Goal: Information Seeking & Learning: Learn about a topic

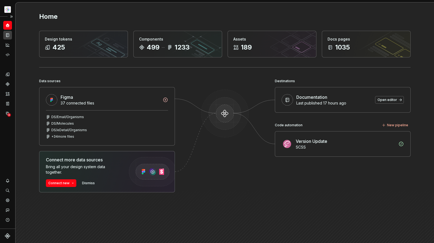
click at [9, 35] on icon "Documentation" at bounding box center [7, 35] width 5 height 5
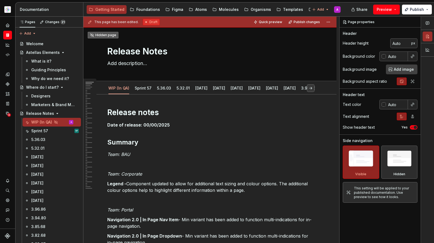
type textarea "*"
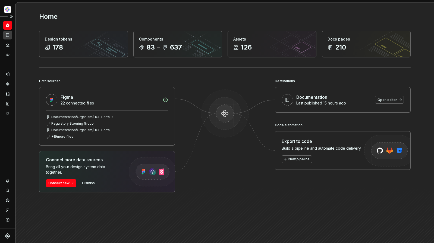
click at [7, 38] on div "Documentation" at bounding box center [7, 35] width 9 height 9
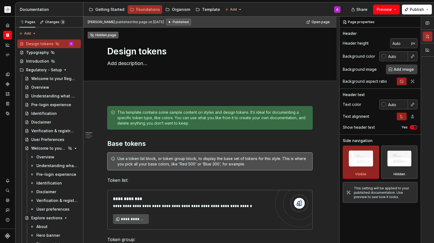
type textarea "*"
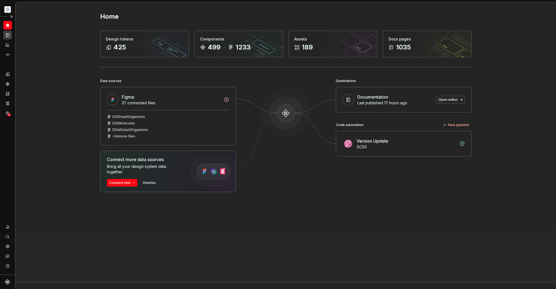
click at [6, 32] on div "Documentation" at bounding box center [7, 35] width 9 height 9
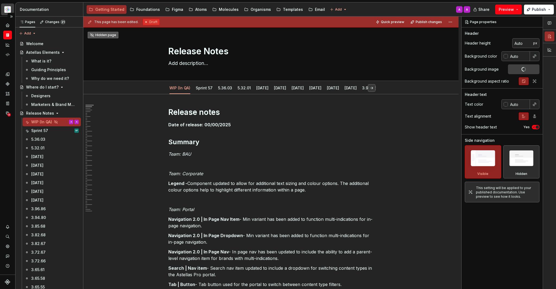
click at [8, 10] on html "Astellas Elements A Dataset Core Documentation Accessibility guide for tree Pag…" at bounding box center [278, 144] width 556 height 289
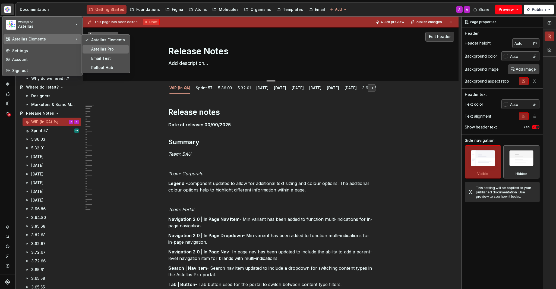
click at [114, 48] on div "Astellas Pro" at bounding box center [108, 48] width 35 height 5
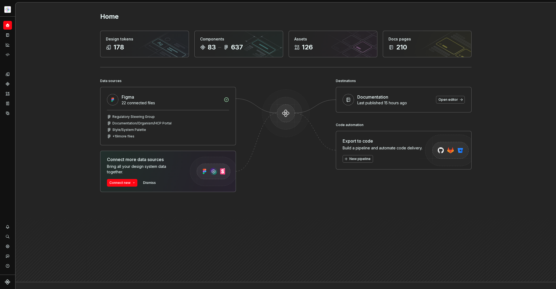
drag, startPoint x: 381, startPoint y: 212, endPoint x: 342, endPoint y: 200, distance: 41.2
click at [381, 212] on div "Destinations Documentation Last published 15 hours ago Open editor Code automat…" at bounding box center [404, 163] width 136 height 173
click at [9, 34] on icon "Documentation" at bounding box center [7, 35] width 5 height 5
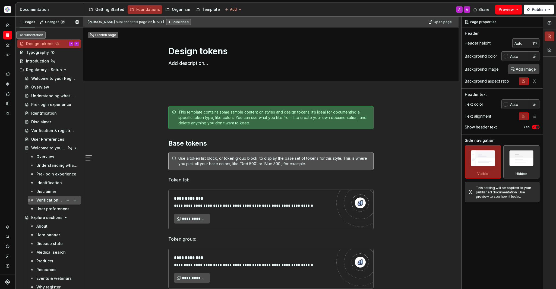
scroll to position [1, 0]
click at [197, 10] on button "Page tree" at bounding box center [199, 9] width 7 height 7
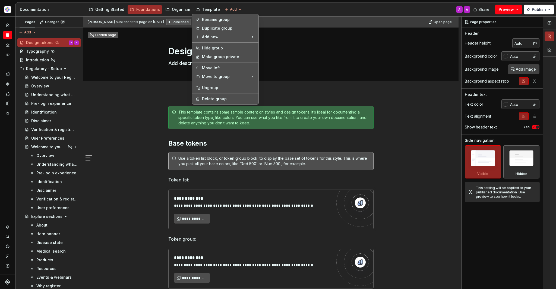
click at [212, 9] on html "Astellas Pro A Design system data Documentation Accessibility guide for tree Pa…" at bounding box center [278, 144] width 556 height 289
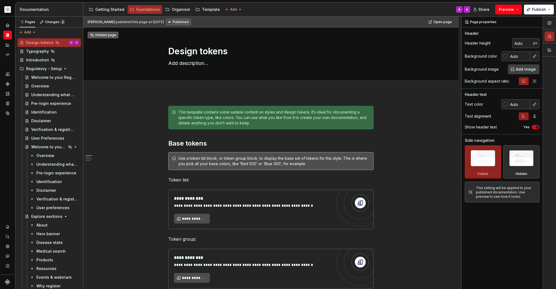
click at [212, 9] on div "Template" at bounding box center [211, 9] width 18 height 5
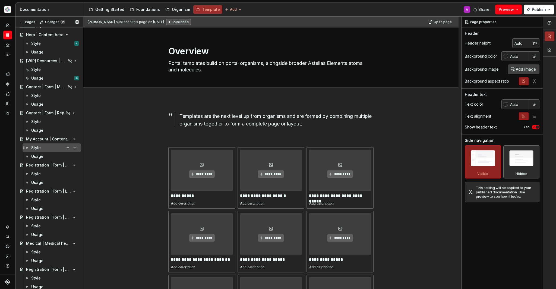
scroll to position [311, 0]
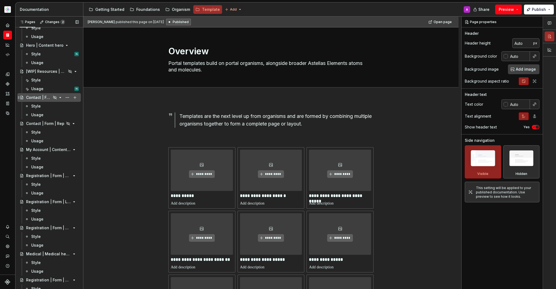
click at [42, 97] on div "Contact | Form | Med Info Request" at bounding box center [38, 97] width 25 height 5
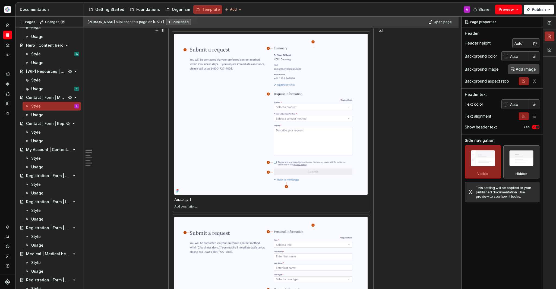
scroll to position [242, 0]
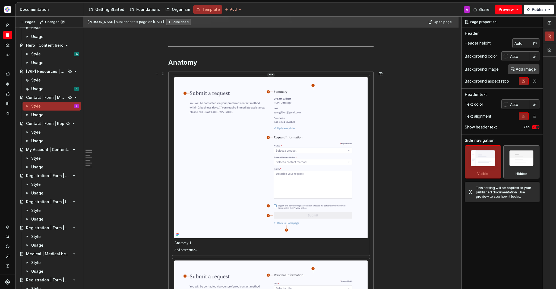
click at [241, 157] on img at bounding box center [270, 157] width 193 height 161
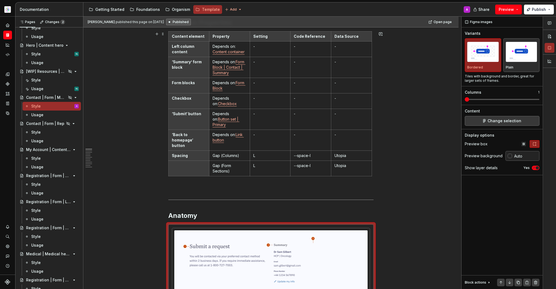
scroll to position [0, 0]
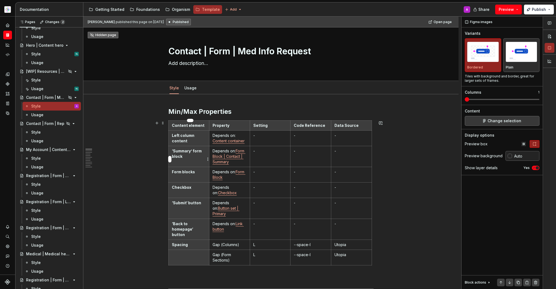
click at [200, 154] on p "‘Summary’ form block" at bounding box center [189, 153] width 34 height 11
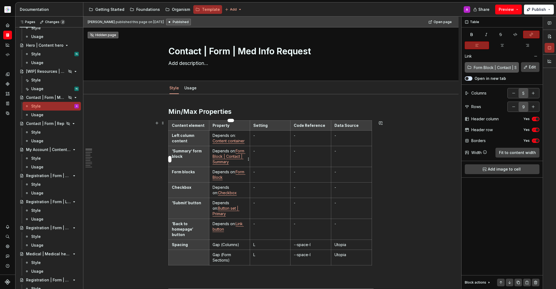
click at [227, 162] on link "Form Block | Contact | Summary" at bounding box center [229, 156] width 33 height 15
click at [485, 67] on input "Form Block | Contact | Summary" at bounding box center [495, 67] width 47 height 10
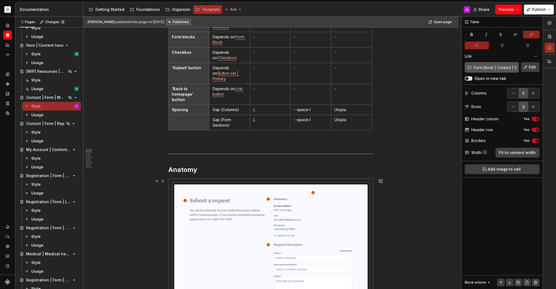
scroll to position [283, 0]
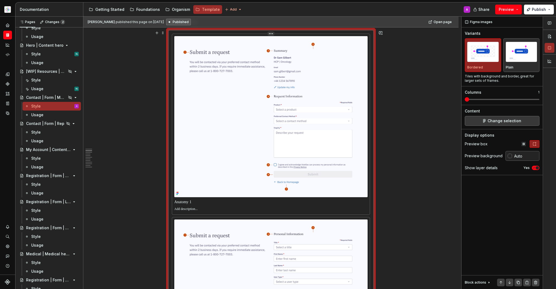
click at [301, 125] on img at bounding box center [270, 116] width 193 height 161
click at [516, 121] on span "Change selection" at bounding box center [505, 120] width 34 height 5
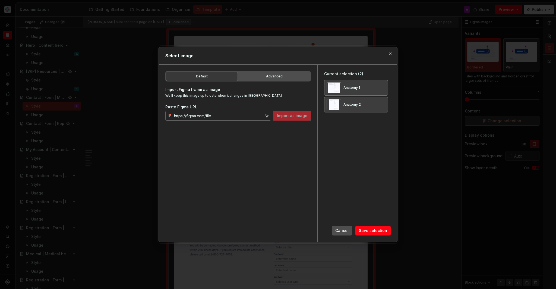
type textarea "*"
click at [384, 86] on button "button" at bounding box center [382, 88] width 8 height 8
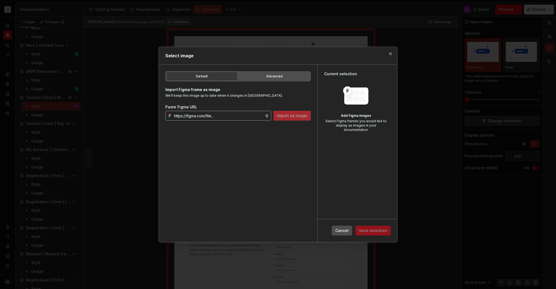
click at [247, 119] on input "text" at bounding box center [218, 116] width 93 height 10
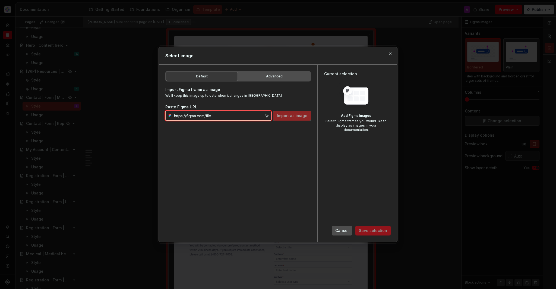
paste input "https://www.figma.com/design/DpUvPR4HqzZ2yYNMlowkdN/Documentation-Template-HCP-…"
type input "https://www.figma.com/design/DpUvPR4HqzZ2yYNMlowkdN/Documentation-Template-HCP-…"
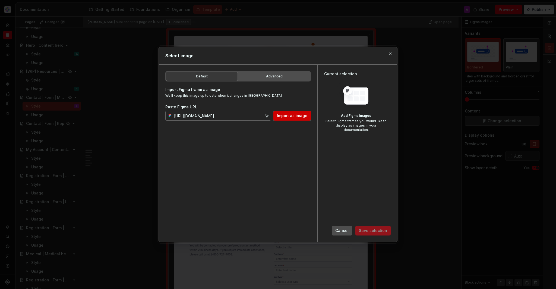
click at [298, 113] on button "Import as image" at bounding box center [292, 116] width 37 height 10
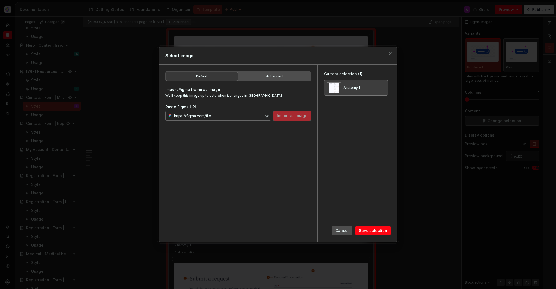
click at [388, 230] on button "Save selection" at bounding box center [373, 231] width 35 height 10
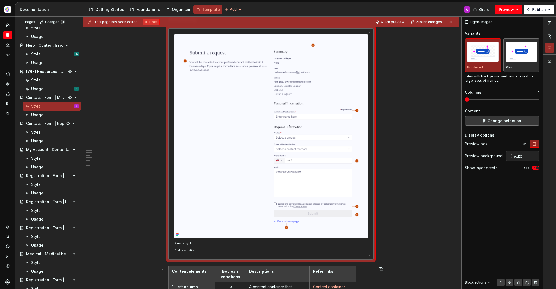
scroll to position [324, 0]
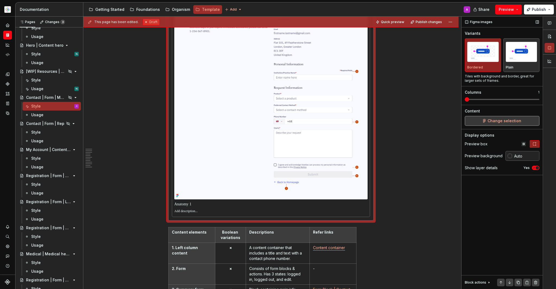
click at [521, 120] on button "Change selection" at bounding box center [502, 121] width 75 height 10
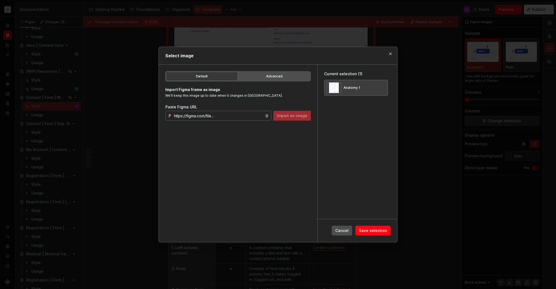
type textarea "*"
type input "https://www.figma.com/design/DpUvPR4HqzZ2yYNMlowkdN/Documentation-Template-HCP-…"
click at [385, 88] on button "button" at bounding box center [382, 88] width 8 height 8
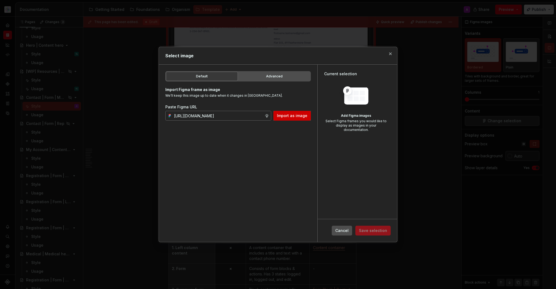
click at [304, 115] on span "Import as image" at bounding box center [292, 115] width 30 height 5
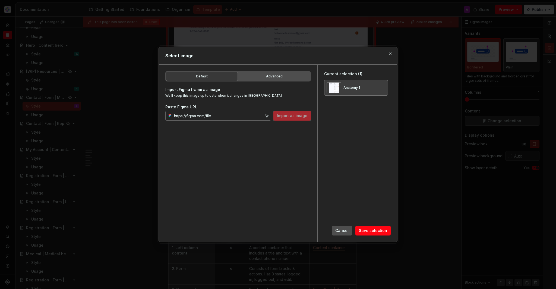
type textarea "*"
click at [380, 227] on button "Save selection" at bounding box center [373, 231] width 35 height 10
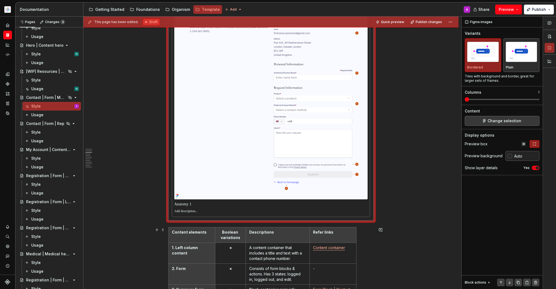
scroll to position [468, 0]
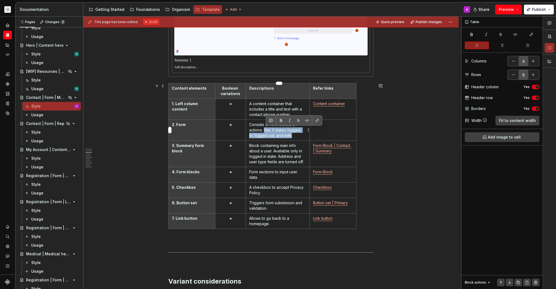
drag, startPoint x: 266, startPoint y: 130, endPoint x: 297, endPoint y: 136, distance: 31.1
click at [297, 136] on p "Consists of form blocks & actions. Has 3 states: logged in, logged out, and edi…" at bounding box center [277, 130] width 57 height 16
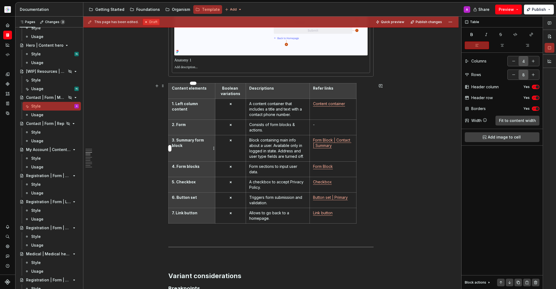
click at [204, 142] on p "3. Summary form block" at bounding box center [192, 142] width 40 height 11
drag, startPoint x: 275, startPoint y: 147, endPoint x: 306, endPoint y: 155, distance: 31.4
click at [306, 155] on p "Block containing main info about a user. Available only in logged in state. Add…" at bounding box center [277, 148] width 57 height 22
click at [299, 174] on p "Form sections to input user data." at bounding box center [277, 169] width 57 height 11
type textarea "*"
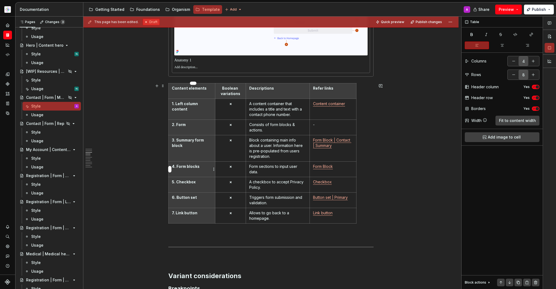
click at [191, 167] on p "4. Form blocks" at bounding box center [192, 166] width 40 height 5
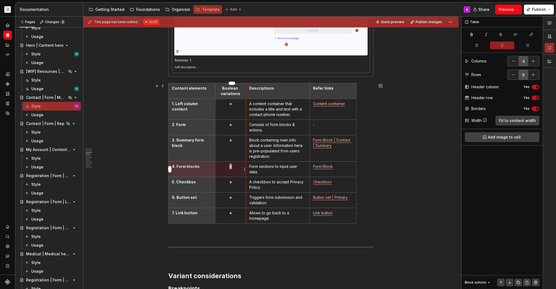
drag, startPoint x: 178, startPoint y: 166, endPoint x: 247, endPoint y: 165, distance: 68.5
click at [247, 164] on tr "4. Form blocks × Form sections to input user data. Form Block" at bounding box center [263, 168] width 188 height 15
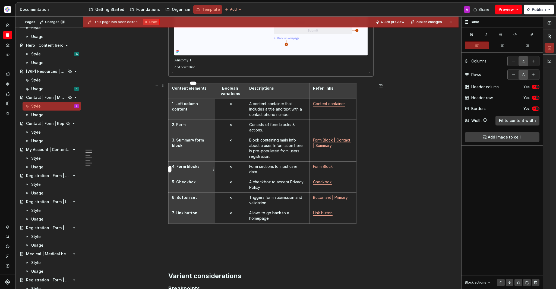
click at [205, 163] on th "4. Form blocks" at bounding box center [192, 168] width 47 height 15
drag, startPoint x: 203, startPoint y: 170, endPoint x: 178, endPoint y: 165, distance: 24.7
click at [178, 165] on th "4. Form blocks" at bounding box center [192, 168] width 47 height 15
drag, startPoint x: 271, startPoint y: 173, endPoint x: 250, endPoint y: 167, distance: 21.1
click at [250, 167] on p "Form sections to input user data." at bounding box center [277, 169] width 57 height 11
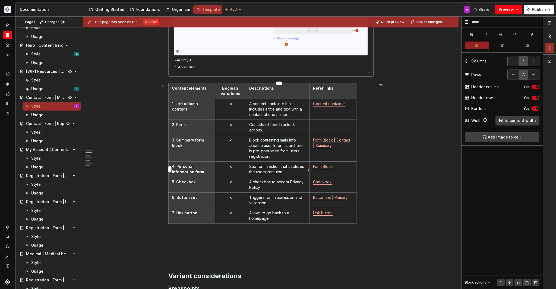
click at [272, 173] on p "Sub form section that captures the users instituion" at bounding box center [277, 169] width 57 height 11
click at [294, 173] on p "Sub form section that captures the users institution" at bounding box center [277, 169] width 57 height 11
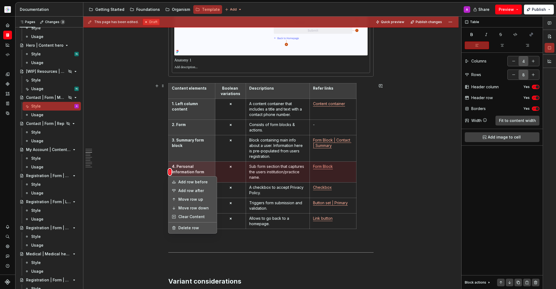
click at [170, 173] on html "Astellas Pro A Design system data Documentation Accessibility guide for tree Pa…" at bounding box center [278, 144] width 556 height 289
click at [180, 189] on div "Add row after" at bounding box center [195, 190] width 35 height 5
type input "9"
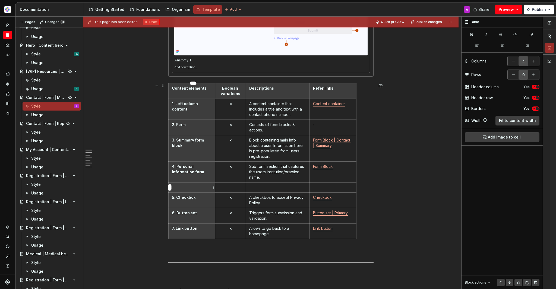
click at [192, 187] on p at bounding box center [192, 187] width 40 height 5
click at [195, 174] on p "4. Personal Information form" at bounding box center [192, 169] width 40 height 11
drag, startPoint x: 196, startPoint y: 173, endPoint x: 205, endPoint y: 173, distance: 9.3
click at [205, 173] on p "4. Personal Information form" at bounding box center [192, 169] width 40 height 11
click at [192, 187] on p at bounding box center [192, 187] width 40 height 5
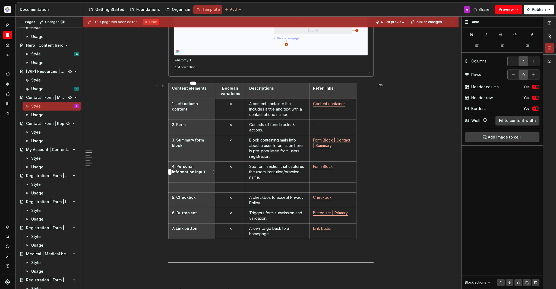
click at [212, 169] on html "Astellas Pro A Design system data Documentation Accessibility guide for tree Pa…" at bounding box center [278, 144] width 556 height 289
click at [207, 171] on html "Astellas Pro A Design system data Documentation Accessibility guide for tree Pa…" at bounding box center [278, 144] width 556 height 289
click at [180, 187] on p at bounding box center [192, 187] width 40 height 5
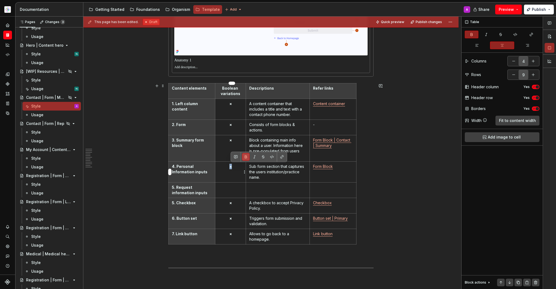
drag, startPoint x: 235, startPoint y: 167, endPoint x: 231, endPoint y: 166, distance: 4.1
click at [231, 166] on p "×" at bounding box center [231, 166] width 24 height 5
copy strong "×"
click at [231, 191] on td at bounding box center [230, 189] width 31 height 15
click at [505, 47] on button "button" at bounding box center [502, 46] width 24 height 8
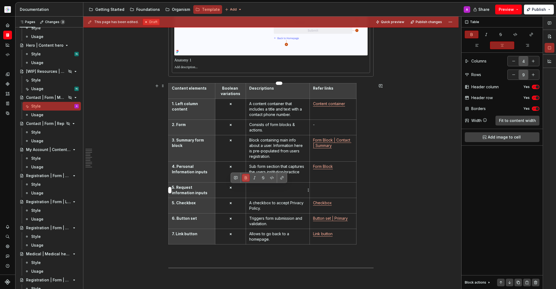
click at [288, 190] on td at bounding box center [278, 189] width 64 height 15
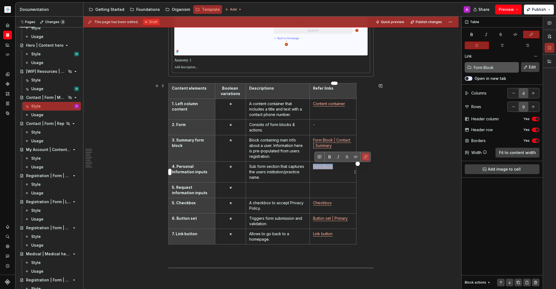
drag, startPoint x: 320, startPoint y: 170, endPoint x: 317, endPoint y: 172, distance: 3.7
click at [315, 168] on td "Form Block" at bounding box center [333, 171] width 47 height 21
copy link "Form Block"
click at [324, 195] on td at bounding box center [333, 189] width 47 height 15
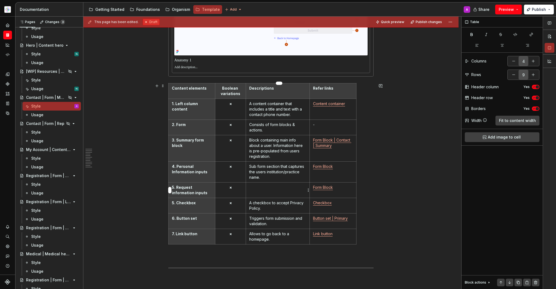
click at [297, 189] on p at bounding box center [277, 187] width 57 height 5
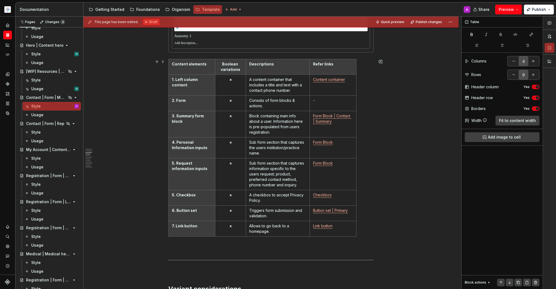
scroll to position [579, 0]
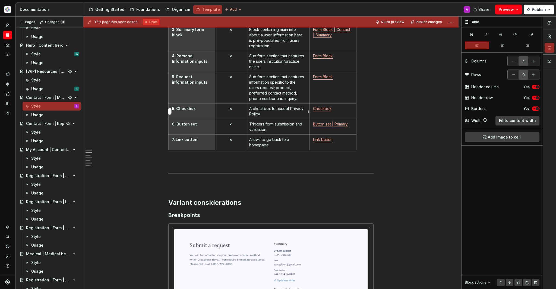
click at [284, 116] on p "A checkbox to accept Privacy Policy." at bounding box center [277, 111] width 57 height 11
click at [283, 129] on p "Triggers form submission and validation." at bounding box center [277, 126] width 57 height 11
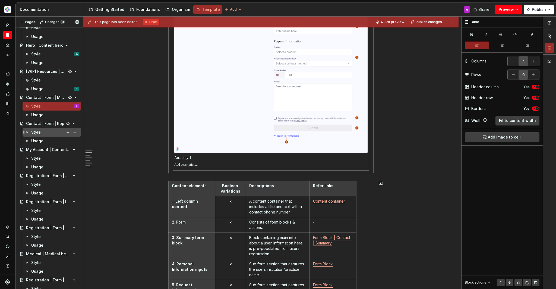
scroll to position [516, 0]
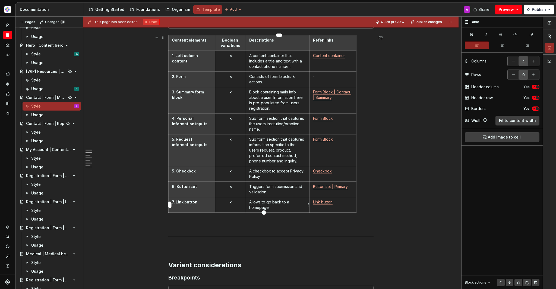
click at [280, 207] on p "Allows to go back to a homepage." at bounding box center [277, 204] width 57 height 11
drag, startPoint x: 283, startPoint y: 203, endPoint x: 290, endPoint y: 206, distance: 7.9
click at [290, 206] on p "Allows to go back to a homepage." at bounding box center [277, 204] width 57 height 11
click at [290, 200] on p "Allows to go back to a homepage." at bounding box center [277, 204] width 57 height 11
drag, startPoint x: 289, startPoint y: 201, endPoint x: 296, endPoint y: 208, distance: 9.6
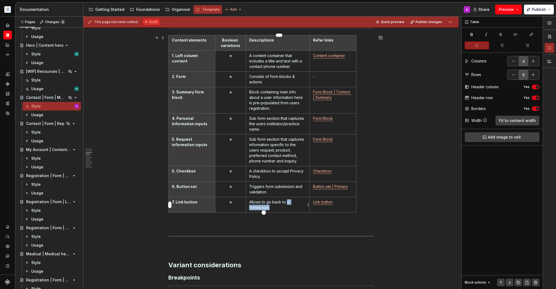
click at [296, 208] on p "Allows to go back to a homepage." at bounding box center [277, 204] width 57 height 11
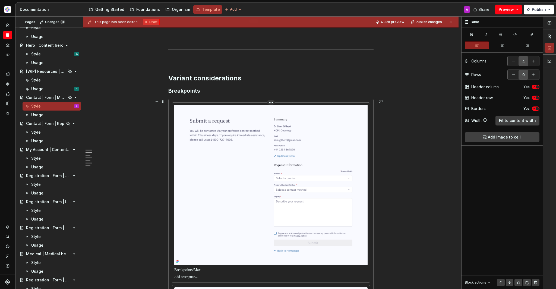
scroll to position [744, 0]
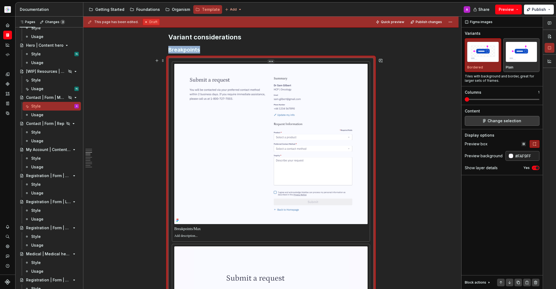
click at [312, 161] on img at bounding box center [270, 144] width 193 height 160
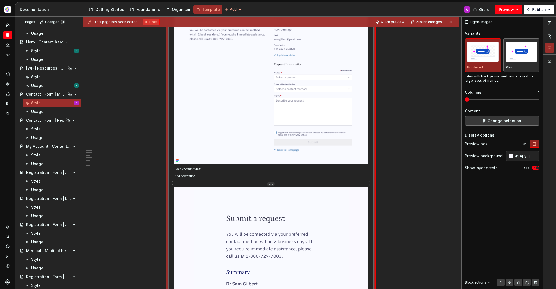
scroll to position [690, 0]
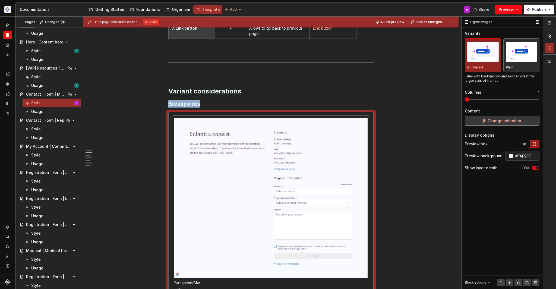
click at [495, 119] on span "Change selection" at bounding box center [505, 120] width 34 height 5
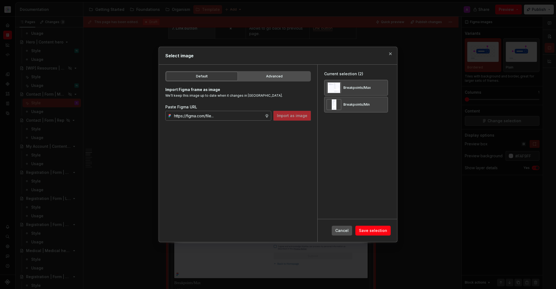
type textarea "*"
click at [386, 86] on button "button" at bounding box center [382, 88] width 8 height 8
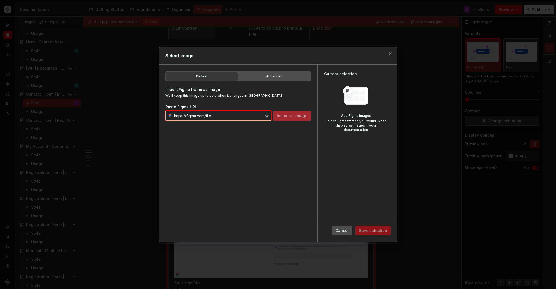
click at [232, 111] on input "text" at bounding box center [218, 116] width 93 height 10
paste input "https://www.figma.com/design/DpUvPR4HqzZ2yYNMlowkdN/Documentation-Template-HCP-…"
type input "https://www.figma.com/design/DpUvPR4HqzZ2yYNMlowkdN/Documentation-Template-HCP-…"
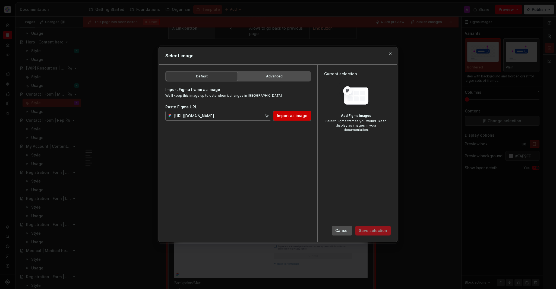
click at [303, 118] on span "Import as image" at bounding box center [292, 115] width 30 height 5
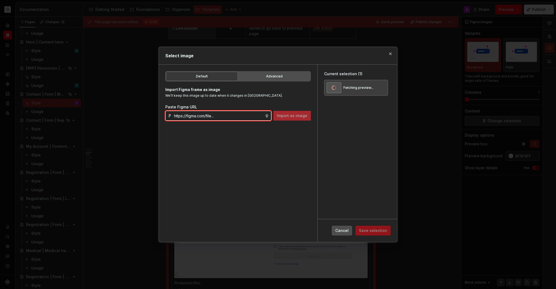
click at [235, 116] on input "text" at bounding box center [218, 116] width 93 height 10
paste input "https://www.figma.com/design/DpUvPR4HqzZ2yYNMlowkdN/Documentation-Template-HCP-…"
type input "https://www.figma.com/design/DpUvPR4HqzZ2yYNMlowkdN/Documentation-Template-HCP-…"
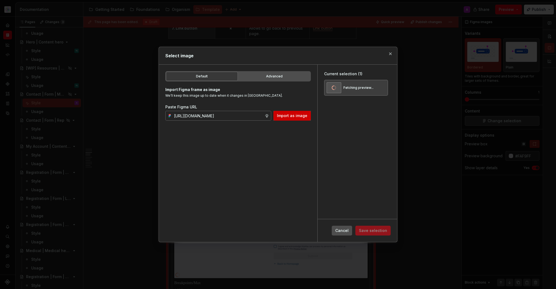
scroll to position [0, 0]
click at [304, 118] on span "Import as image" at bounding box center [292, 115] width 30 height 5
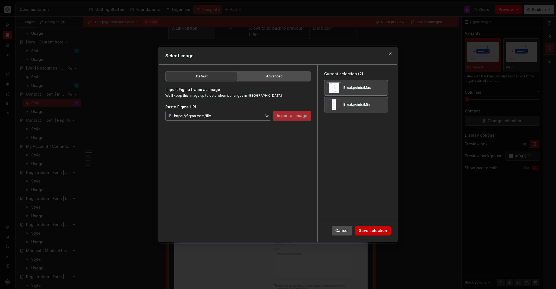
click at [382, 228] on span "Save selection" at bounding box center [373, 230] width 28 height 5
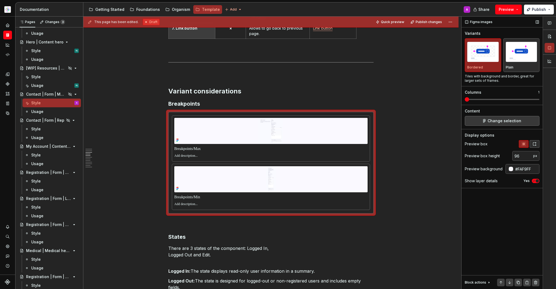
click at [532, 143] on button "button" at bounding box center [535, 144] width 10 height 8
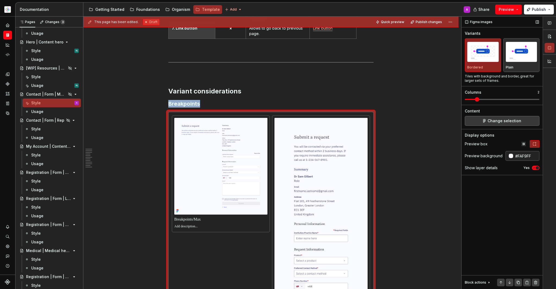
click at [470, 100] on span at bounding box center [502, 99] width 75 height 4
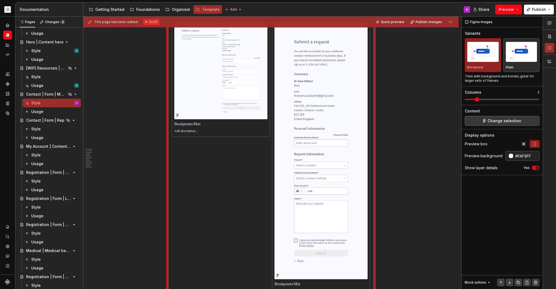
scroll to position [714, 0]
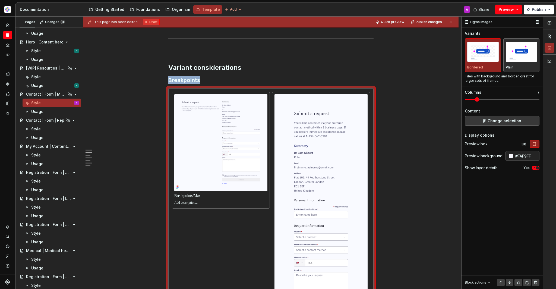
click at [476, 97] on span at bounding box center [477, 99] width 4 height 4
drag, startPoint x: 475, startPoint y: 97, endPoint x: 471, endPoint y: 97, distance: 4.4
click at [471, 97] on div "Columns 2" at bounding box center [502, 96] width 75 height 12
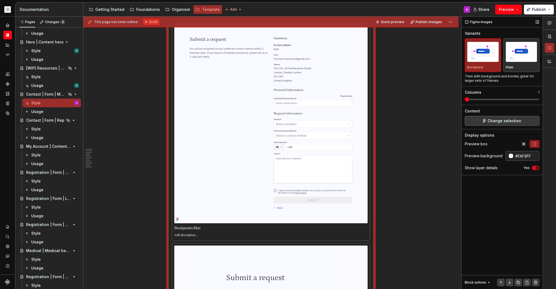
click at [465, 99] on span at bounding box center [465, 99] width 0 height 1
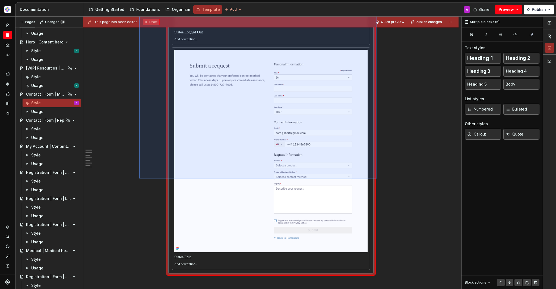
scroll to position [2065, 0]
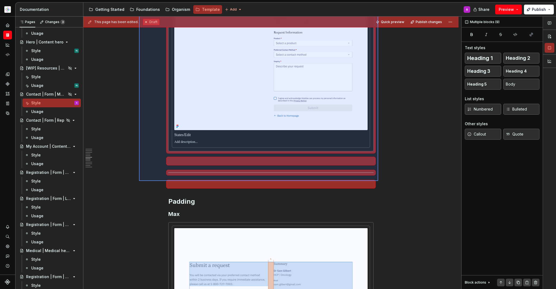
drag, startPoint x: 139, startPoint y: 130, endPoint x: 378, endPoint y: 181, distance: 244.7
click at [378, 181] on div "This page has been edited. Draft Quick preview Publish changes Hidden page Cont…" at bounding box center [272, 153] width 378 height 273
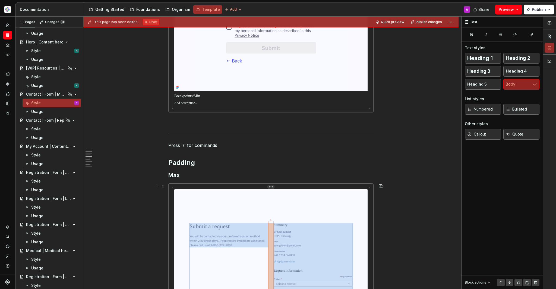
scroll to position [1511, 0]
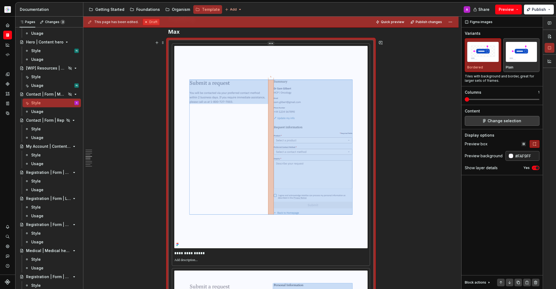
click at [323, 133] on img at bounding box center [270, 147] width 193 height 202
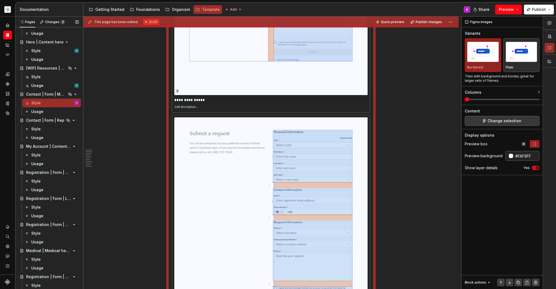
scroll to position [1510, 0]
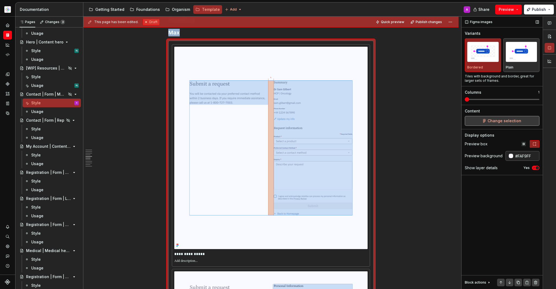
click at [480, 123] on button "Change selection" at bounding box center [502, 121] width 75 height 10
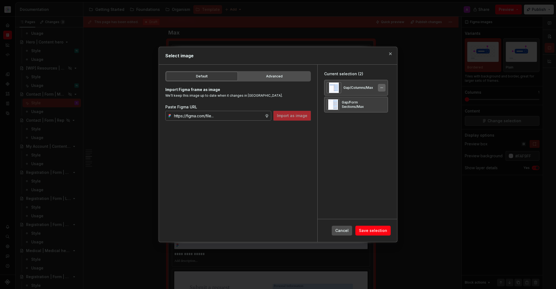
click at [381, 88] on button "button" at bounding box center [382, 88] width 8 height 8
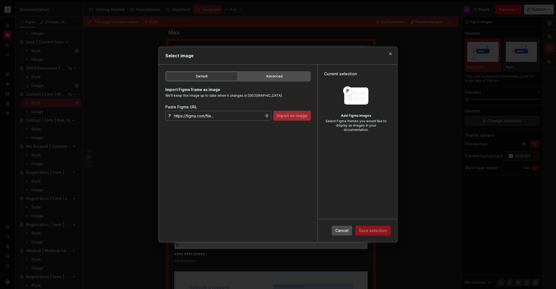
type textarea "*"
click at [235, 110] on div "Paste Figma URL Import as image" at bounding box center [238, 112] width 146 height 16
click at [237, 114] on input "text" at bounding box center [218, 116] width 93 height 10
paste input "https://www.figma.com/design/DpUvPR4HqzZ2yYNMlowkdN/Documentation-Template-HCP-…"
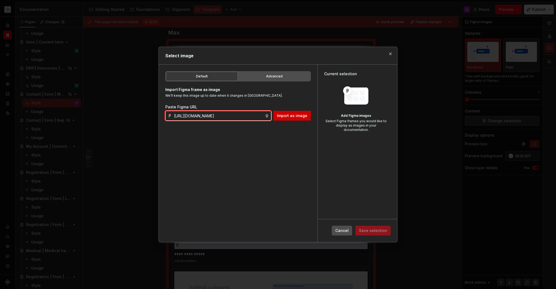
scroll to position [0, 182]
type input "https://www.figma.com/design/DpUvPR4HqzZ2yYNMlowkdN/Documentation-Template-HCP-…"
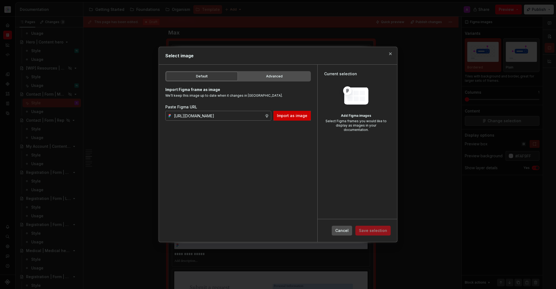
click at [298, 115] on span "Import as image" at bounding box center [292, 115] width 30 height 5
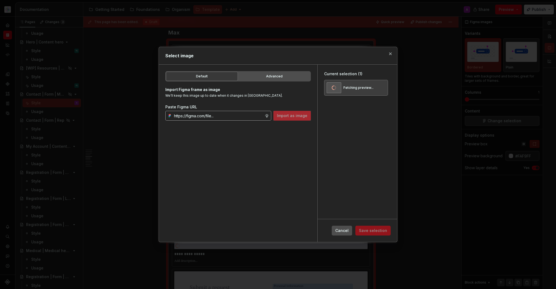
click at [251, 114] on input "text" at bounding box center [218, 116] width 93 height 10
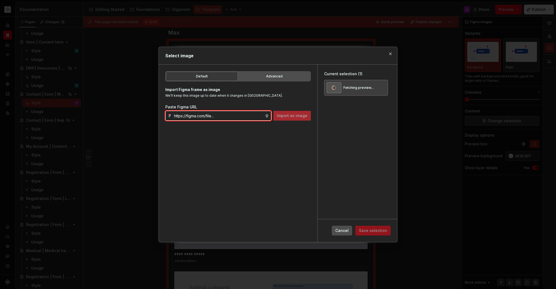
paste input "https://www.figma.com/design/DpUvPR4HqzZ2yYNMlowkdN/Documentation-Template-HCP-…"
type input "https://www.figma.com/design/DpUvPR4HqzZ2yYNMlowkdN/Documentation-Template-HCP-…"
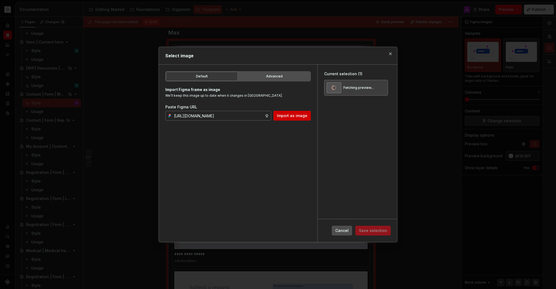
click at [300, 117] on span "Import as image" at bounding box center [292, 115] width 30 height 5
click at [245, 120] on input "text" at bounding box center [218, 116] width 93 height 10
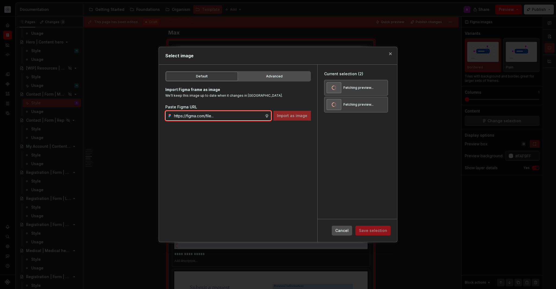
paste input "https://www.figma.com/design/DpUvPR4HqzZ2yYNMlowkdN/Documentation-Template-HCP-…"
type input "https://www.figma.com/design/DpUvPR4HqzZ2yYNMlowkdN/Documentation-Template-HCP-…"
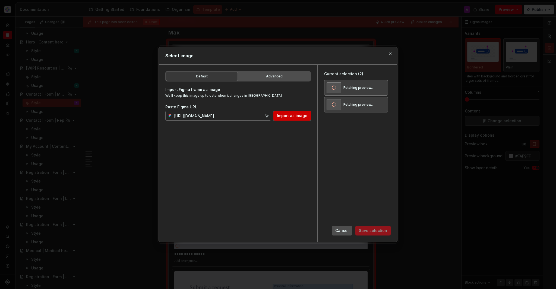
click at [288, 119] on button "Import as image" at bounding box center [292, 116] width 37 height 10
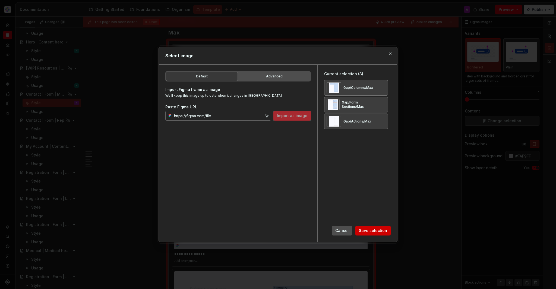
click at [382, 228] on span "Save selection" at bounding box center [373, 230] width 28 height 5
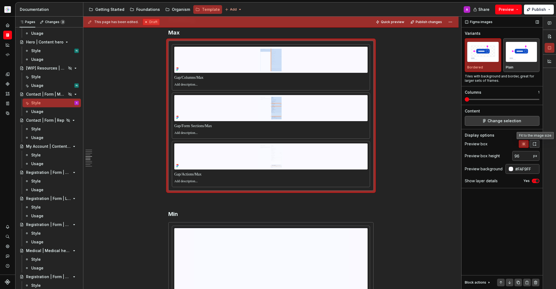
click at [535, 145] on icon "button" at bounding box center [535, 144] width 4 height 4
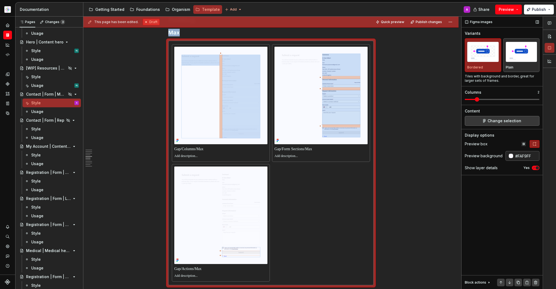
click at [478, 101] on span at bounding box center [502, 99] width 75 height 4
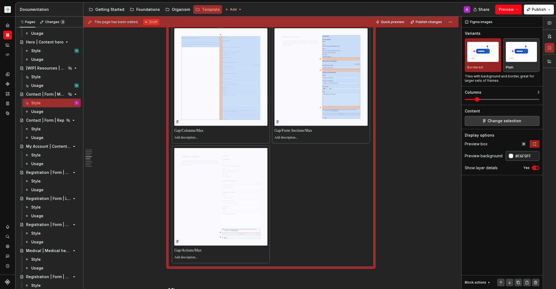
scroll to position [1500, 0]
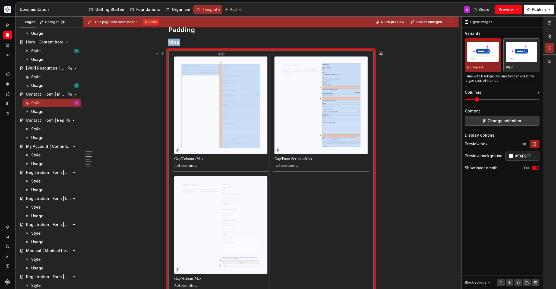
click at [208, 161] on div at bounding box center [220, 159] width 93 height 8
click at [317, 160] on p at bounding box center [321, 158] width 93 height 5
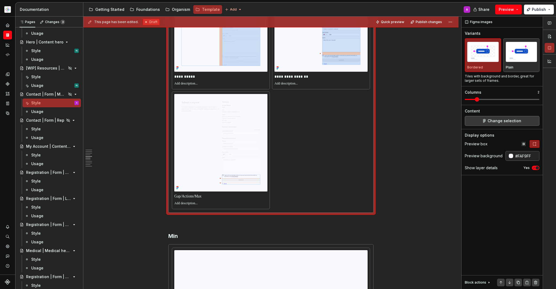
type textarea "*"
click at [221, 195] on p at bounding box center [220, 196] width 93 height 5
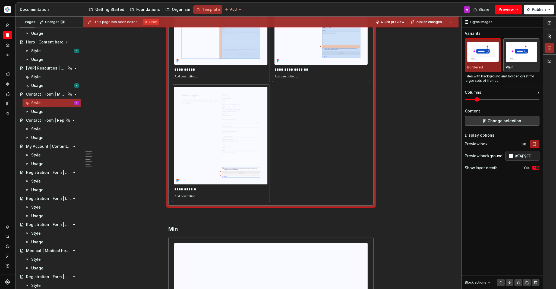
scroll to position [1627, 0]
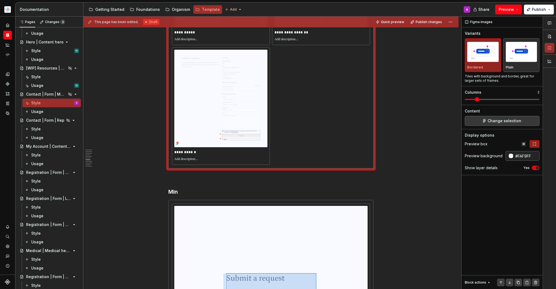
click at [396, 169] on div "This page has been edited. Draft Quick preview Publish changes Hidden page Cont…" at bounding box center [272, 153] width 378 height 273
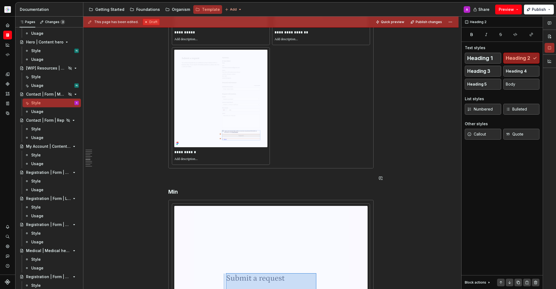
click at [392, 185] on div "Min/Max Properties Content element Property Setting Code Reference Data Source …" at bounding box center [270, 35] width 375 height 3135
click at [404, 182] on div "Min/Max Properties Content element Property Setting Code Reference Data Source …" at bounding box center [270, 35] width 375 height 3135
click at [402, 181] on div "Min/Max Properties Content element Property Setting Code Reference Data Source …" at bounding box center [270, 35] width 375 height 3135
click at [219, 179] on p at bounding box center [270, 178] width 205 height 7
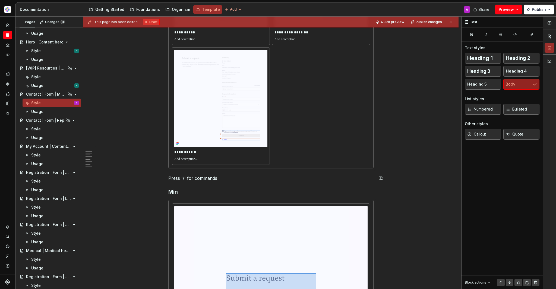
click at [216, 177] on p at bounding box center [270, 178] width 205 height 7
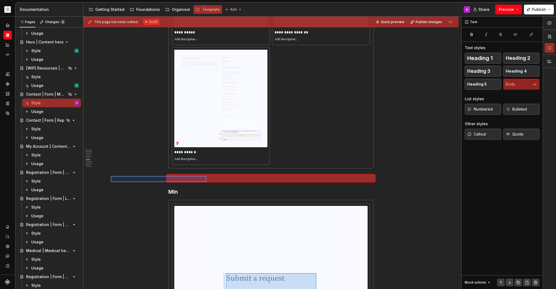
drag, startPoint x: 111, startPoint y: 182, endPoint x: 206, endPoint y: 176, distance: 95.8
click at [206, 176] on div "This page has been edited. Draft Quick preview Publish changes Hidden page Cont…" at bounding box center [272, 153] width 378 height 273
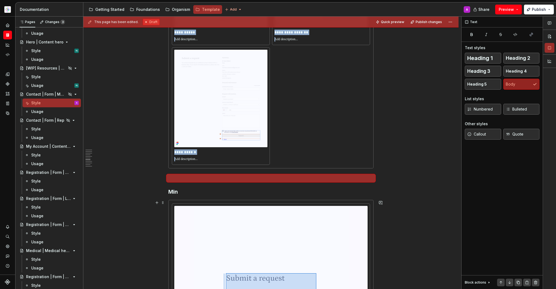
click at [129, 208] on div "Min/Max Properties Content element Property Setting Code Reference Data Source …" at bounding box center [270, 35] width 375 height 3135
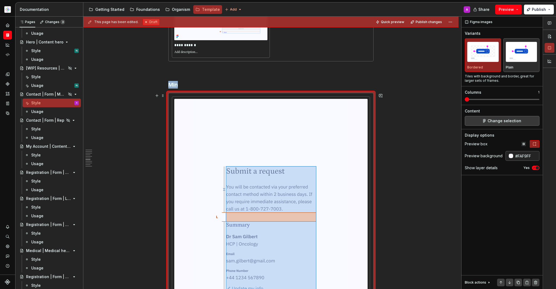
scroll to position [1828, 0]
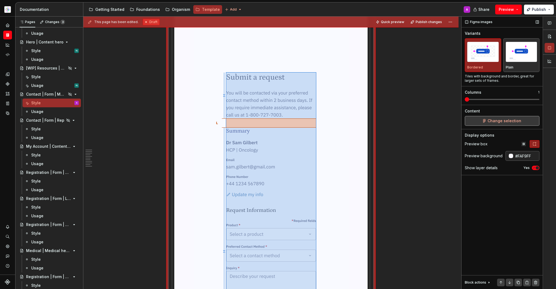
click at [539, 121] on div "Change selection" at bounding box center [502, 121] width 75 height 10
click at [529, 123] on button "Change selection" at bounding box center [502, 121] width 75 height 10
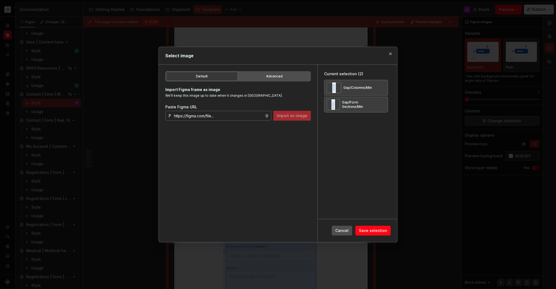
type textarea "*"
click at [382, 88] on button "button" at bounding box center [382, 88] width 8 height 8
click at [383, 88] on button "button" at bounding box center [382, 88] width 8 height 8
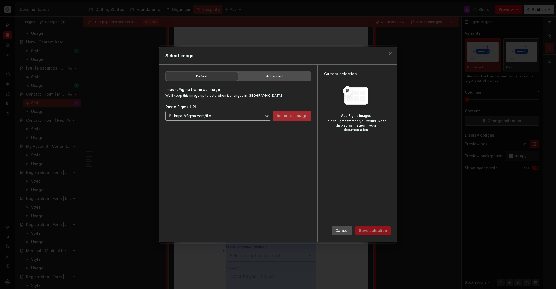
drag, startPoint x: 207, startPoint y: 116, endPoint x: 211, endPoint y: 116, distance: 3.8
click at [207, 116] on input "text" at bounding box center [218, 116] width 93 height 10
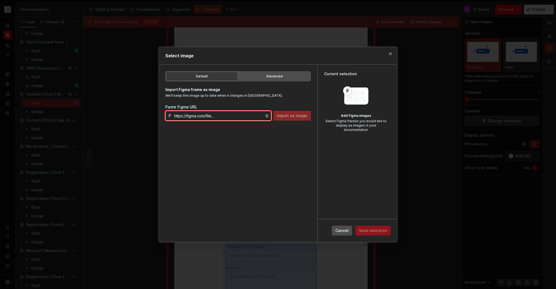
paste input "https://www.figma.com/design/DpUvPR4HqzZ2yYNMlowkdN/Documentation-Template-HCP-…"
type input "https://www.figma.com/design/DpUvPR4HqzZ2yYNMlowkdN/Documentation-Template-HCP-…"
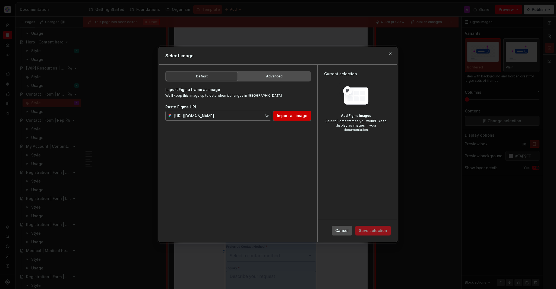
click at [295, 117] on span "Import as image" at bounding box center [292, 115] width 30 height 5
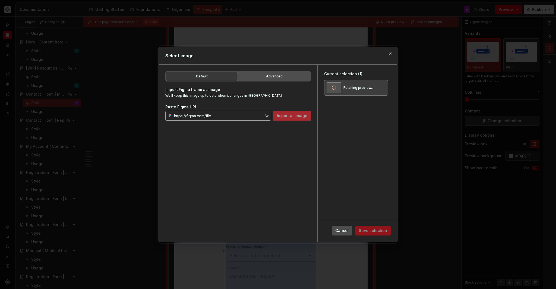
click at [234, 117] on input "text" at bounding box center [218, 116] width 93 height 10
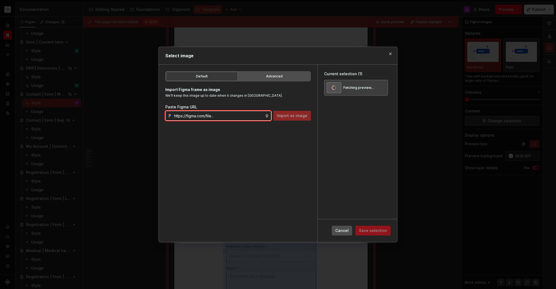
paste input "https://www.figma.com/design/DpUvPR4HqzZ2yYNMlowkdN/Documentation-Template-HCP-…"
type input "https://www.figma.com/design/DpUvPR4HqzZ2yYNMlowkdN/Documentation-Template-HCP-…"
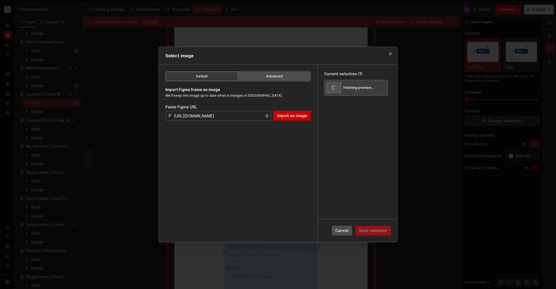
click at [288, 117] on span "Import as image" at bounding box center [292, 115] width 30 height 5
click at [229, 117] on input "text" at bounding box center [218, 116] width 93 height 10
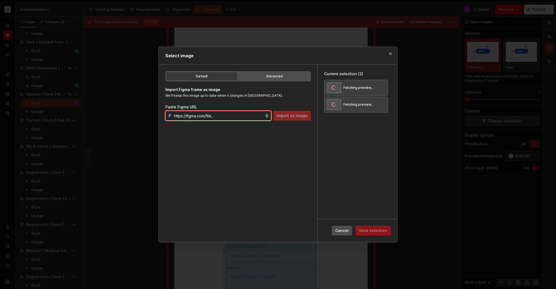
paste input "https://www.figma.com/design/DpUvPR4HqzZ2yYNMlowkdN/Documentation-Template-HCP-…"
type input "https://www.figma.com/design/DpUvPR4HqzZ2yYNMlowkdN/Documentation-Template-HCP-…"
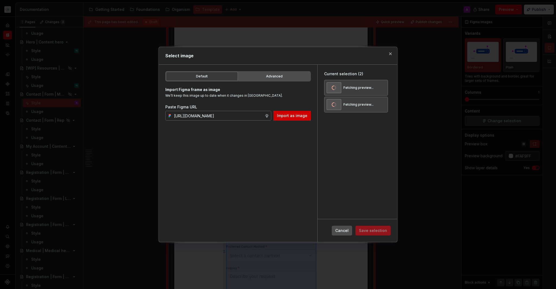
click at [306, 118] on span "Import as image" at bounding box center [292, 115] width 30 height 5
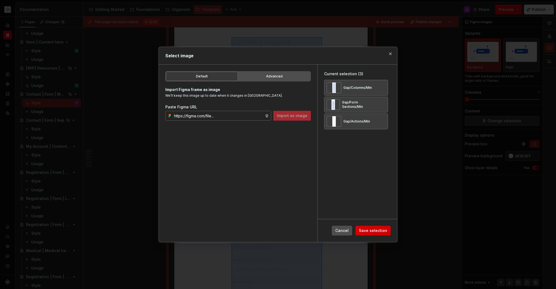
click at [377, 230] on span "Save selection" at bounding box center [373, 230] width 28 height 5
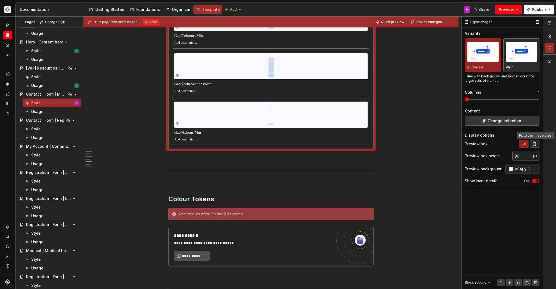
click at [537, 145] on button "button" at bounding box center [535, 144] width 10 height 8
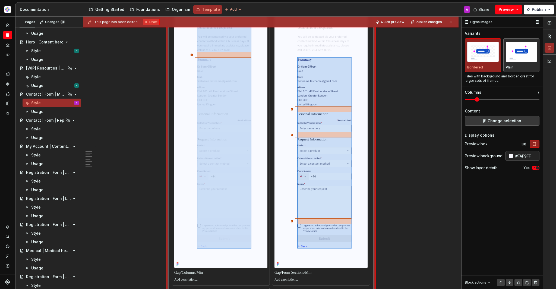
click at [476, 100] on span at bounding box center [502, 99] width 75 height 4
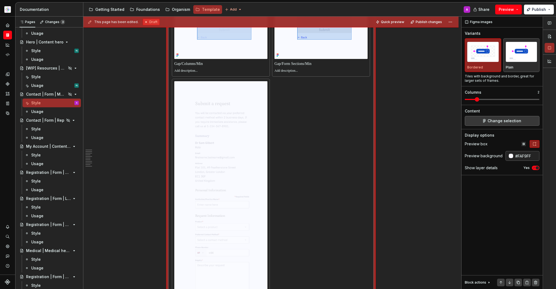
scroll to position [1891, 0]
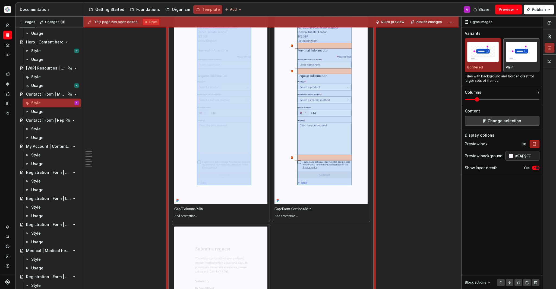
click at [209, 207] on p at bounding box center [220, 208] width 93 height 5
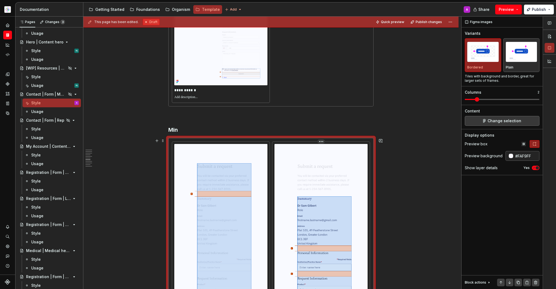
scroll to position [1821, 0]
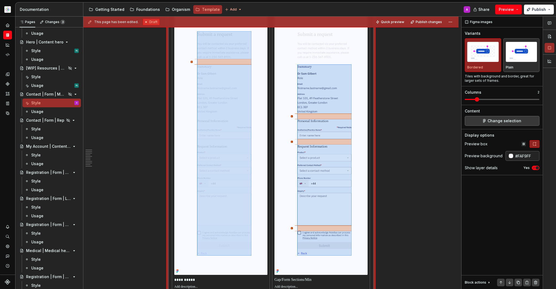
click at [326, 280] on p at bounding box center [321, 279] width 93 height 5
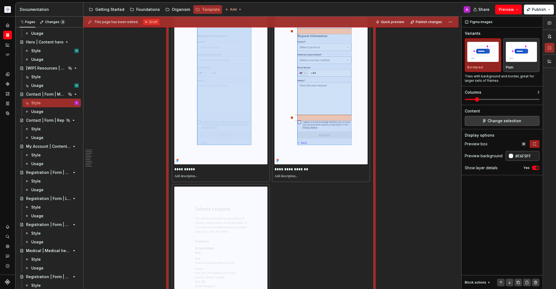
scroll to position [2134, 0]
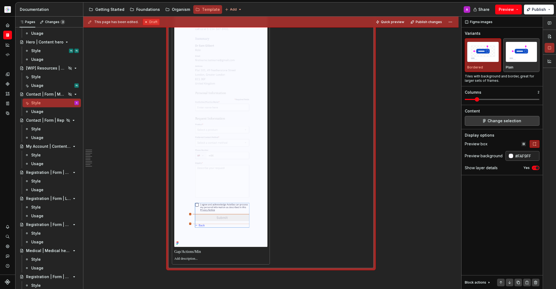
click at [216, 252] on p at bounding box center [220, 251] width 93 height 5
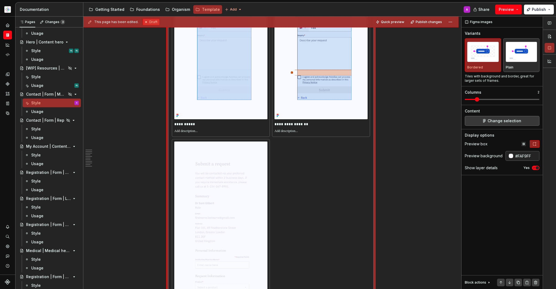
click at [418, 208] on div "This page has been edited. Draft Quick preview Publish changes Hidden page Cont…" at bounding box center [272, 153] width 378 height 273
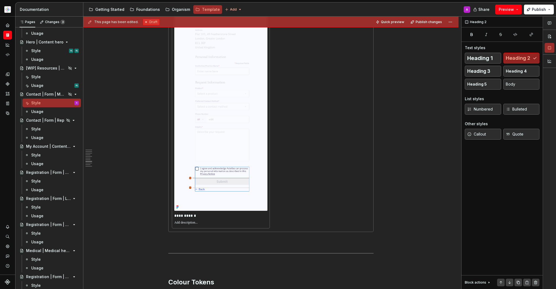
scroll to position [2362, 0]
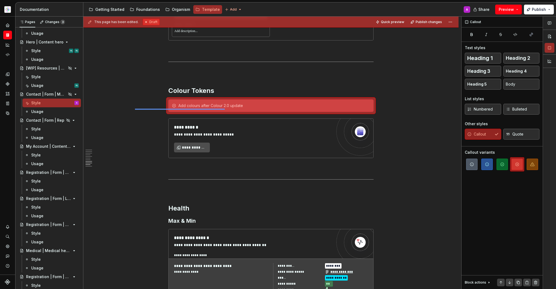
drag, startPoint x: 135, startPoint y: 109, endPoint x: 225, endPoint y: 109, distance: 90.5
click at [225, 109] on div "This page has been edited. Draft Quick preview Publish changes Hidden page Cont…" at bounding box center [272, 153] width 378 height 273
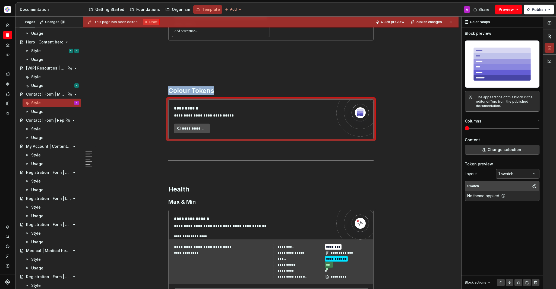
type textarea "*"
click at [197, 129] on span "**********" at bounding box center [194, 128] width 24 height 5
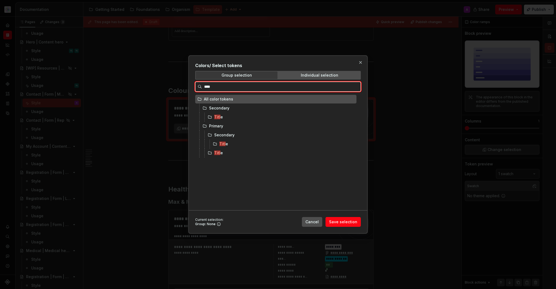
type input "*****"
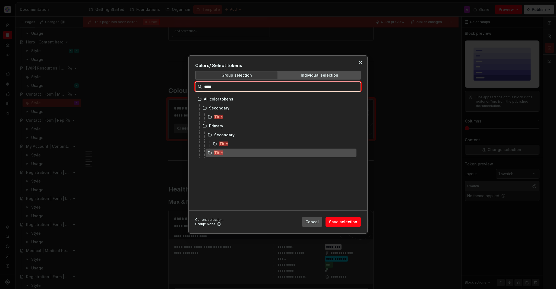
click at [267, 150] on div "Title" at bounding box center [281, 153] width 151 height 9
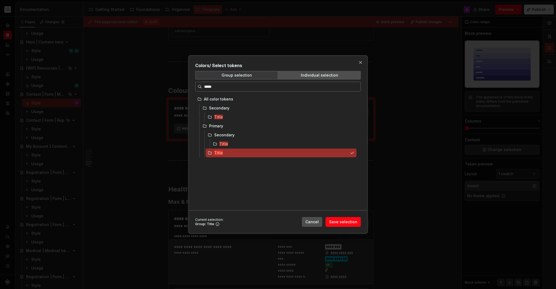
click at [329, 76] on div "Individual selection" at bounding box center [319, 75] width 37 height 4
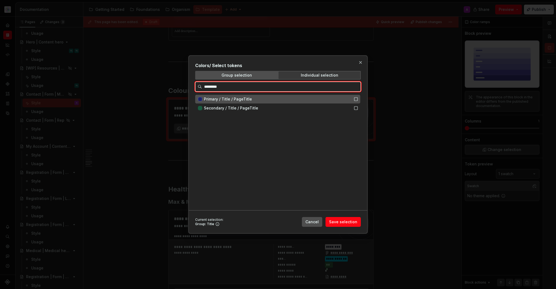
click at [293, 98] on div "Primary / Title / PageTitle" at bounding box center [277, 98] width 147 height 5
click at [240, 85] on input "*********" at bounding box center [281, 86] width 159 height 5
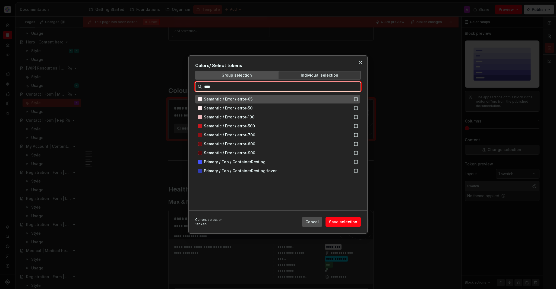
type input "*****"
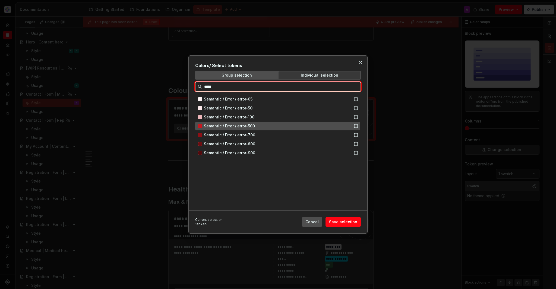
click at [225, 129] on div "Semantic / Error / error-500" at bounding box center [277, 126] width 165 height 9
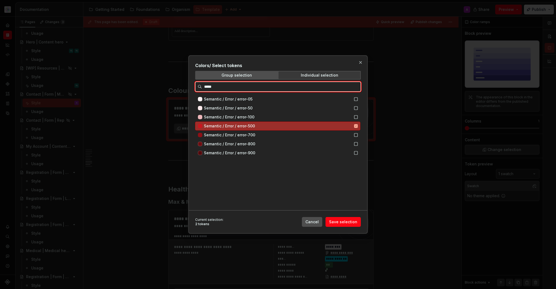
click at [355, 129] on div "Semantic / Error / error-500" at bounding box center [277, 126] width 165 height 9
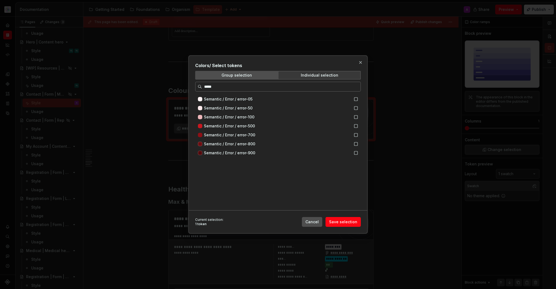
click at [350, 222] on span "Save selection" at bounding box center [343, 221] width 28 height 5
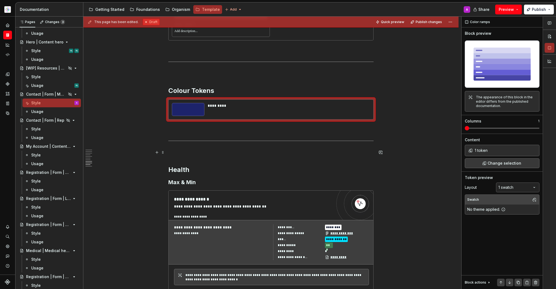
click at [337, 152] on p at bounding box center [270, 152] width 205 height 7
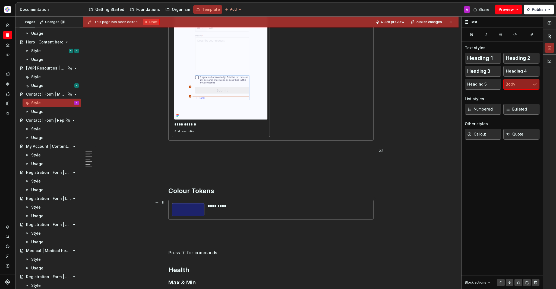
scroll to position [2466, 0]
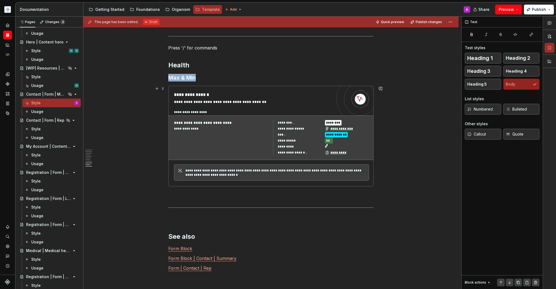
click at [268, 134] on div "**********" at bounding box center [222, 137] width 96 height 35
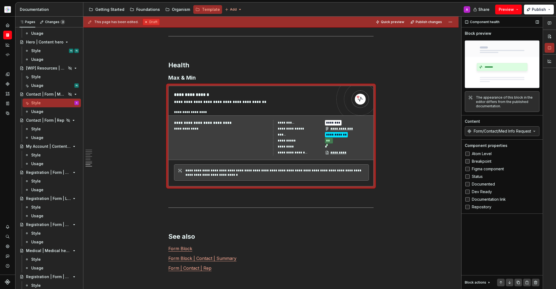
click at [488, 160] on span "Breakpoint" at bounding box center [482, 161] width 20 height 4
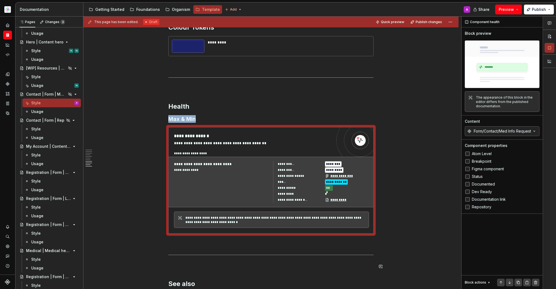
scroll to position [0, 0]
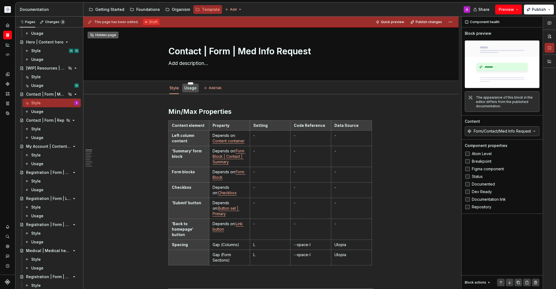
click at [195, 91] on div "Usage" at bounding box center [190, 88] width 17 height 9
click at [195, 90] on link "Usage" at bounding box center [190, 88] width 12 height 5
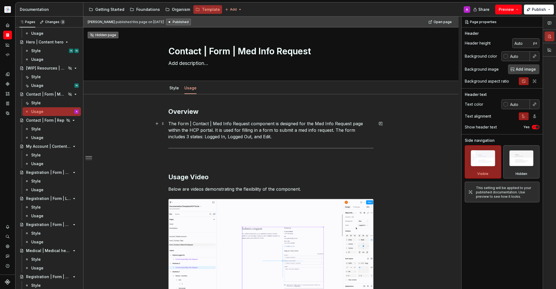
scroll to position [4, 0]
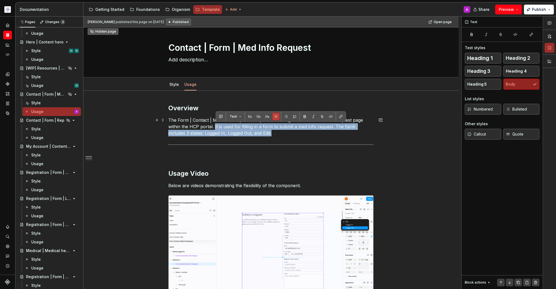
drag, startPoint x: 215, startPoint y: 128, endPoint x: 264, endPoint y: 133, distance: 48.4
click at [264, 133] on p "The Form | Contact | Med Info Request component is designed for the Med Info Re…" at bounding box center [270, 127] width 205 height 20
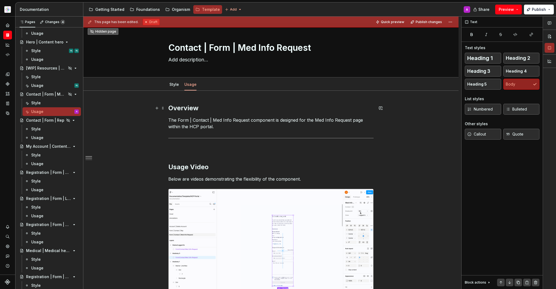
scroll to position [134, 0]
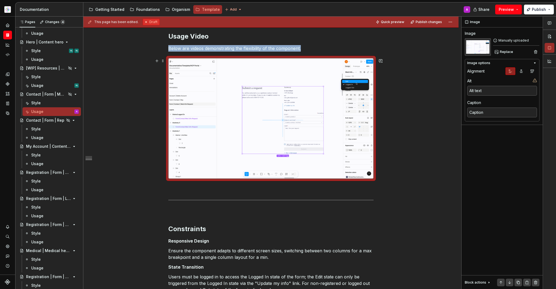
click at [238, 110] on img at bounding box center [271, 118] width 205 height 120
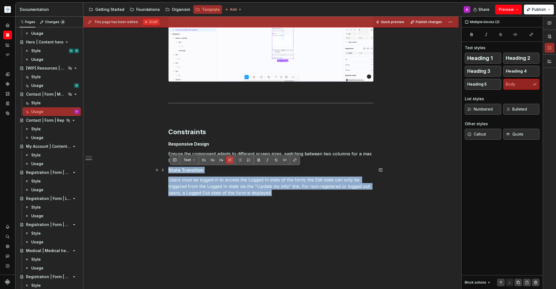
drag, startPoint x: 320, startPoint y: 202, endPoint x: 152, endPoint y: 169, distance: 171.3
click at [152, 169] on div "Overview The Form | Contact | Med Info Request component is designed for the Me…" at bounding box center [270, 76] width 375 height 426
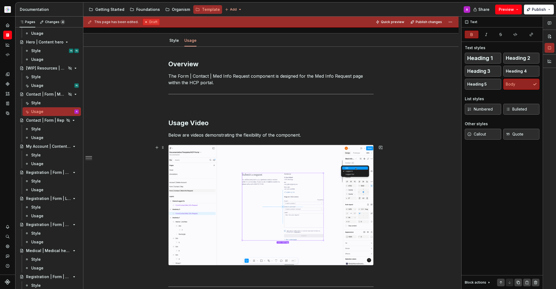
scroll to position [89, 0]
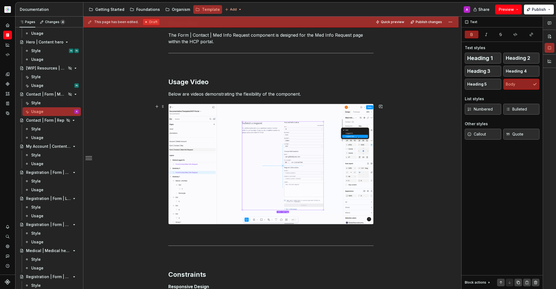
type textarea "*"
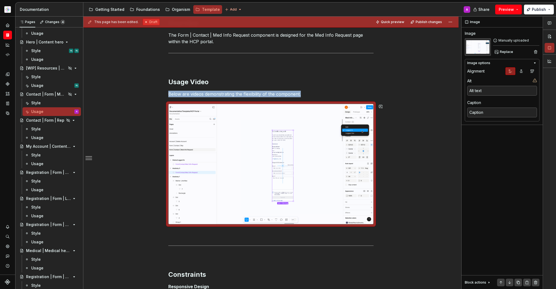
click at [328, 98] on div "Overview The Form | Contact | Med Info Request component is designed for the Me…" at bounding box center [270, 167] width 205 height 297
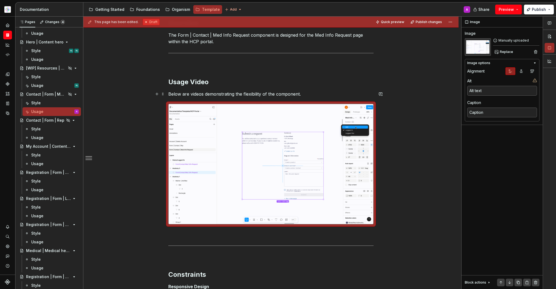
click at [327, 94] on p "Below are videos demonstrating the flexibility of the component." at bounding box center [270, 94] width 205 height 7
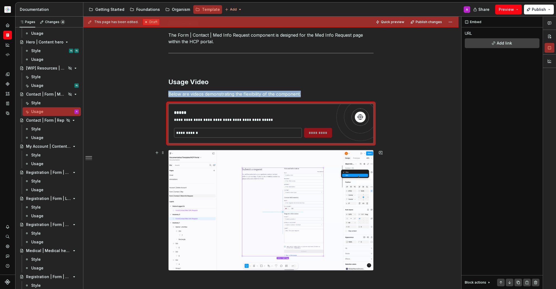
scroll to position [107, 0]
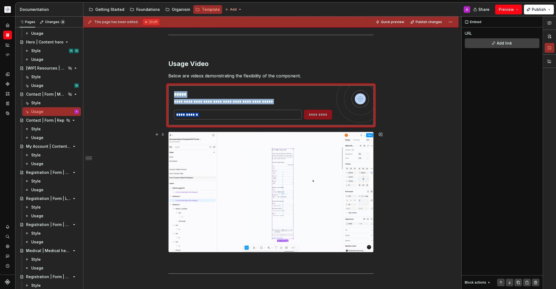
click at [320, 147] on img at bounding box center [271, 192] width 205 height 120
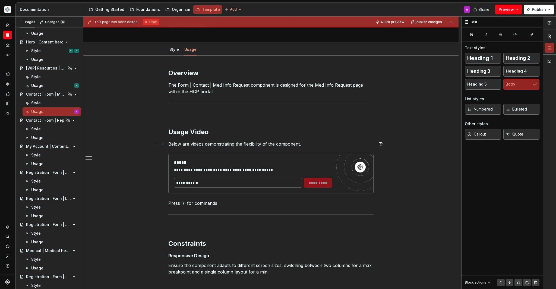
scroll to position [94, 0]
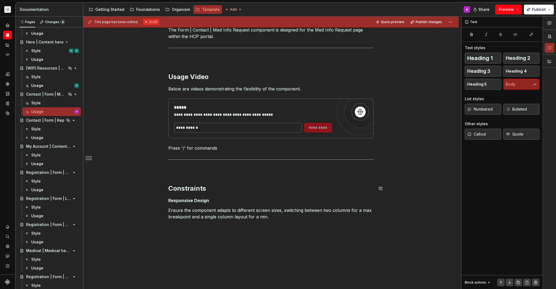
click at [238, 195] on div "**********" at bounding box center [270, 122] width 205 height 216
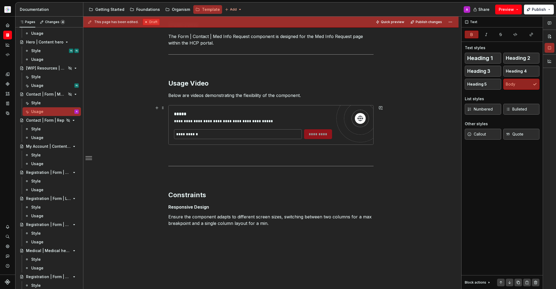
scroll to position [46, 0]
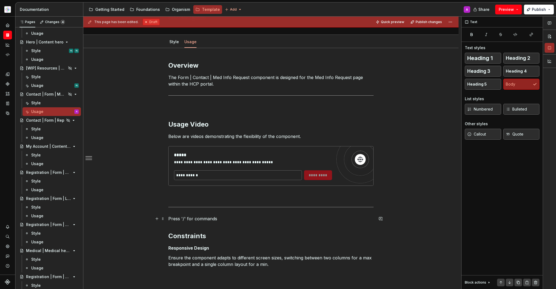
click at [208, 219] on p at bounding box center [270, 218] width 205 height 7
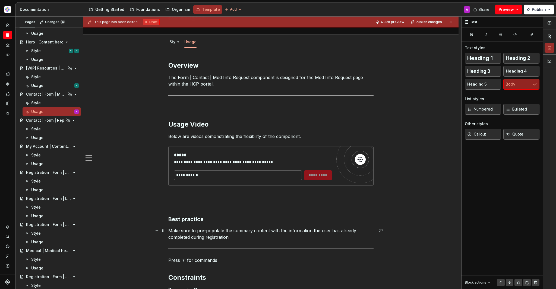
click at [275, 237] on p "Make sure to pre-populate the summary content with the information the user has…" at bounding box center [270, 233] width 205 height 13
click at [172, 219] on h3 "Best practice" at bounding box center [270, 219] width 205 height 8
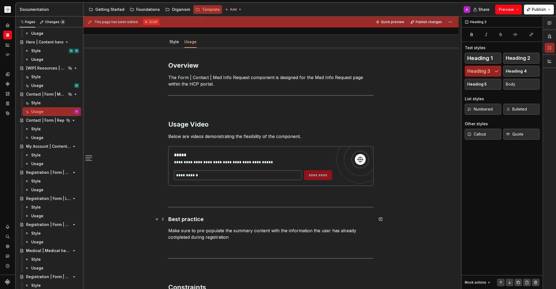
click at [170, 219] on h3 "Best practice" at bounding box center [270, 219] width 205 height 8
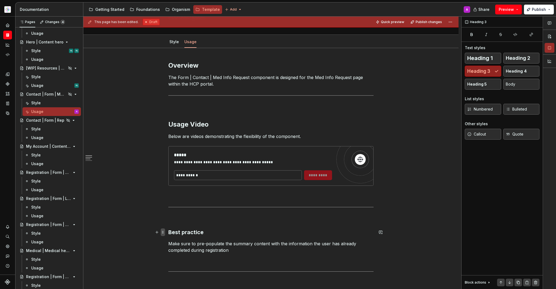
click at [165, 233] on span at bounding box center [163, 232] width 4 height 8
click at [222, 239] on div "**********" at bounding box center [270, 201] width 205 height 281
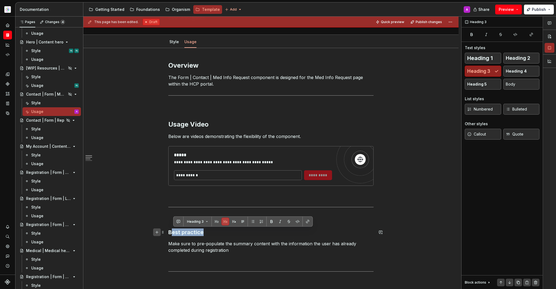
drag, startPoint x: 173, startPoint y: 230, endPoint x: 161, endPoint y: 230, distance: 11.1
click at [168, 230] on div "**********" at bounding box center [270, 204] width 205 height 287
click at [211, 222] on div "Heading 3" at bounding box center [243, 222] width 137 height 8
click at [208, 222] on button "Heading 3" at bounding box center [198, 222] width 26 height 8
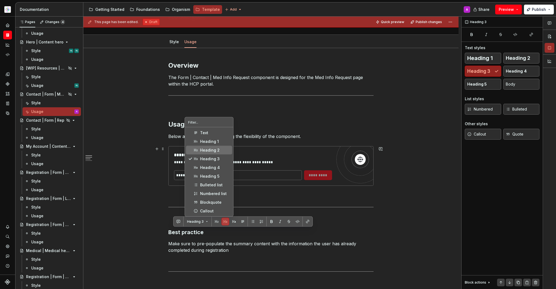
click at [206, 152] on div "Heading 2" at bounding box center [210, 150] width 20 height 5
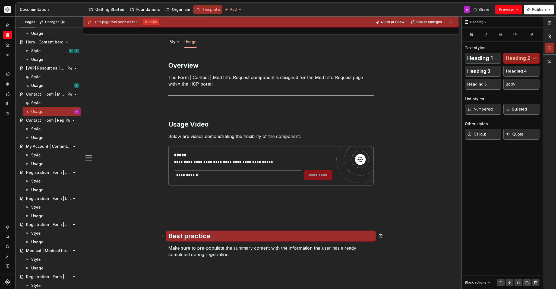
click at [262, 245] on p "Make sure to pre-populate the summary content with the information the user has…" at bounding box center [270, 251] width 205 height 13
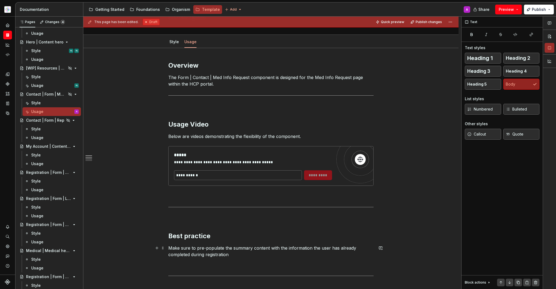
scroll to position [189, 0]
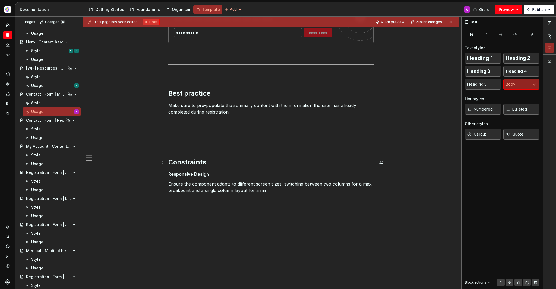
click at [200, 160] on h2 "Constraints" at bounding box center [270, 162] width 205 height 9
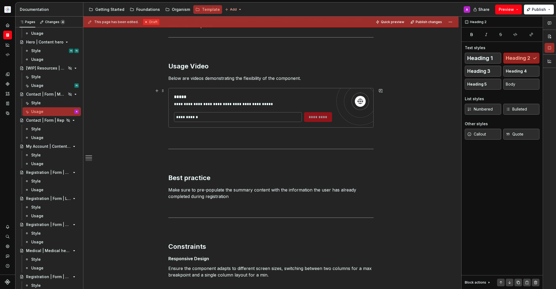
scroll to position [0, 0]
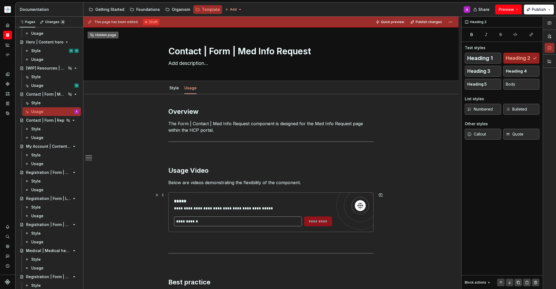
click at [275, 223] on input "text" at bounding box center [238, 222] width 128 height 10
type textarea "*"
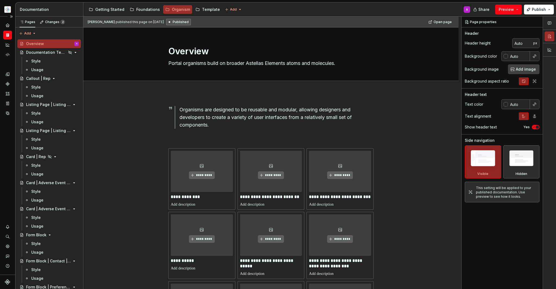
scroll to position [132, 0]
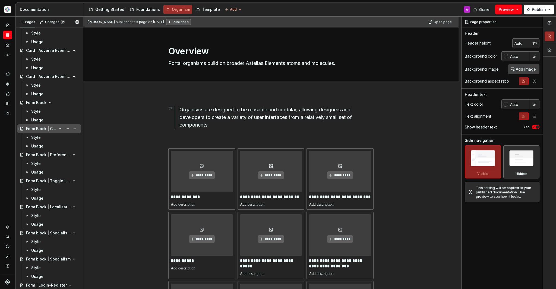
click at [54, 132] on div "Form Block | Contact | Summary" at bounding box center [52, 129] width 53 height 8
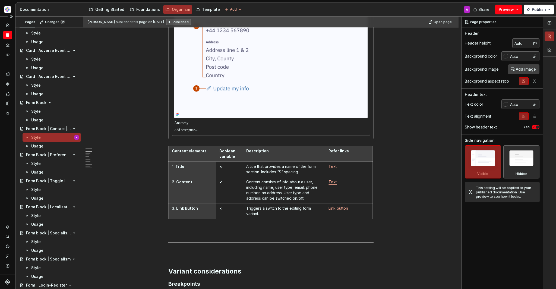
scroll to position [406, 0]
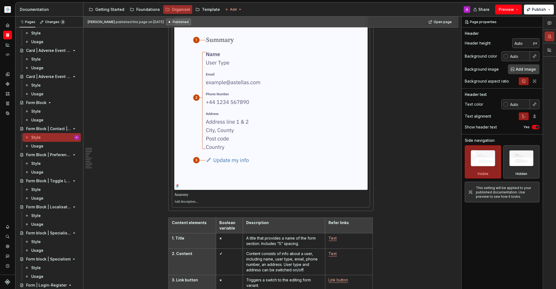
click at [397, 188] on div "Tom Warner published this page on November 22, 2024 Published Open page Form Bl…" at bounding box center [272, 153] width 378 height 273
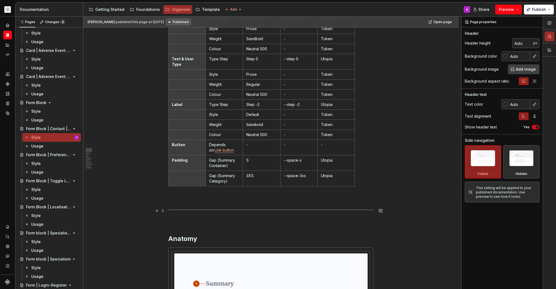
scroll to position [351, 0]
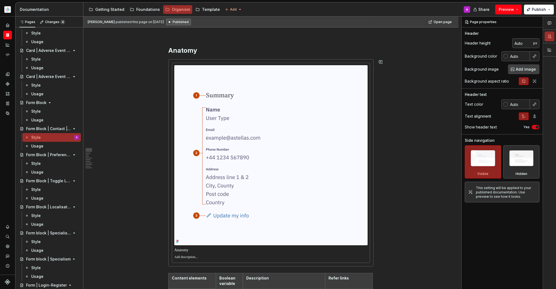
type textarea "*"
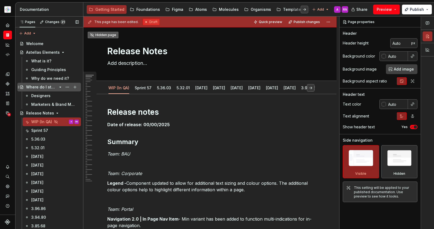
type textarea "*"
